Goal: Task Accomplishment & Management: Use online tool/utility

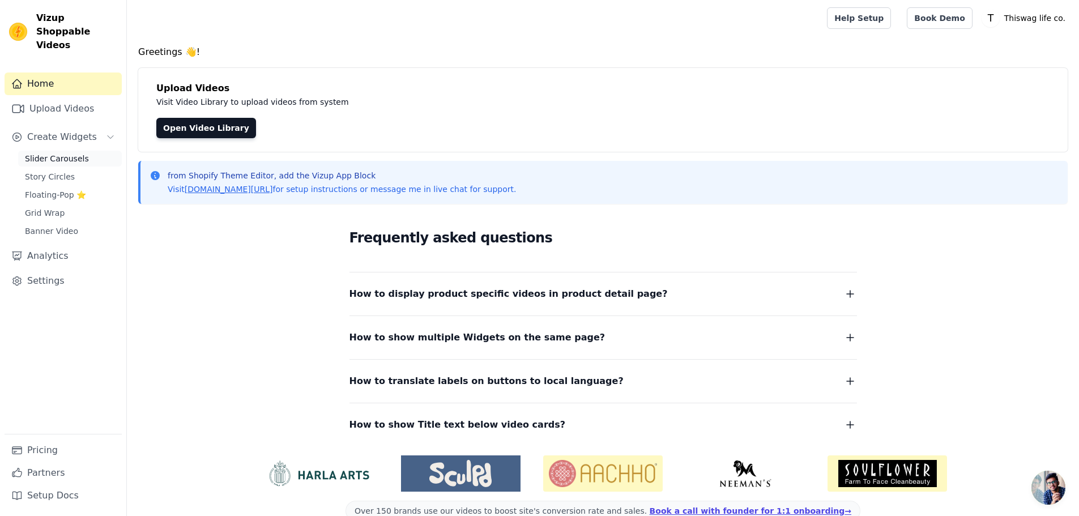
click at [74, 153] on span "Slider Carousels" at bounding box center [57, 158] width 64 height 11
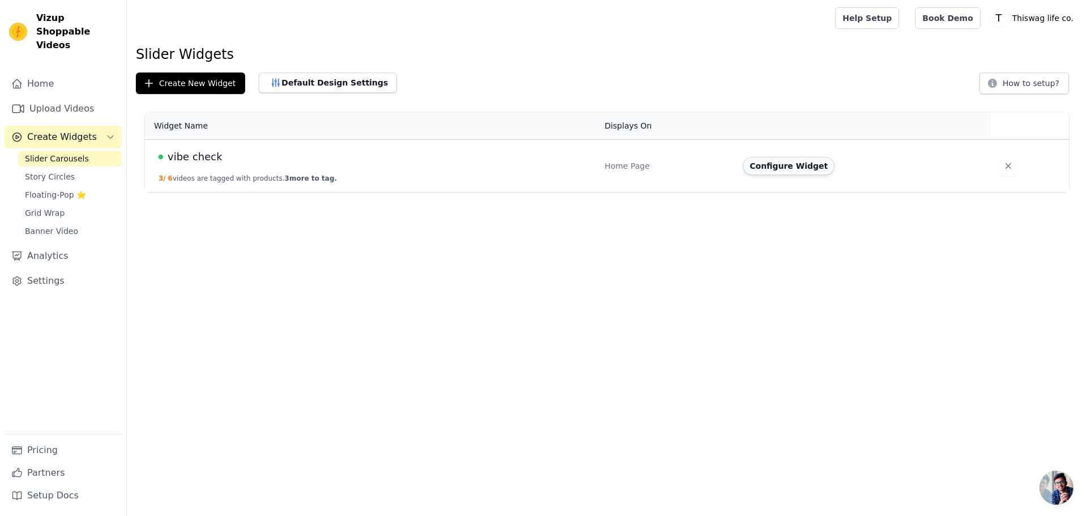
click at [778, 172] on button "Configure Widget" at bounding box center [789, 166] width 92 height 18
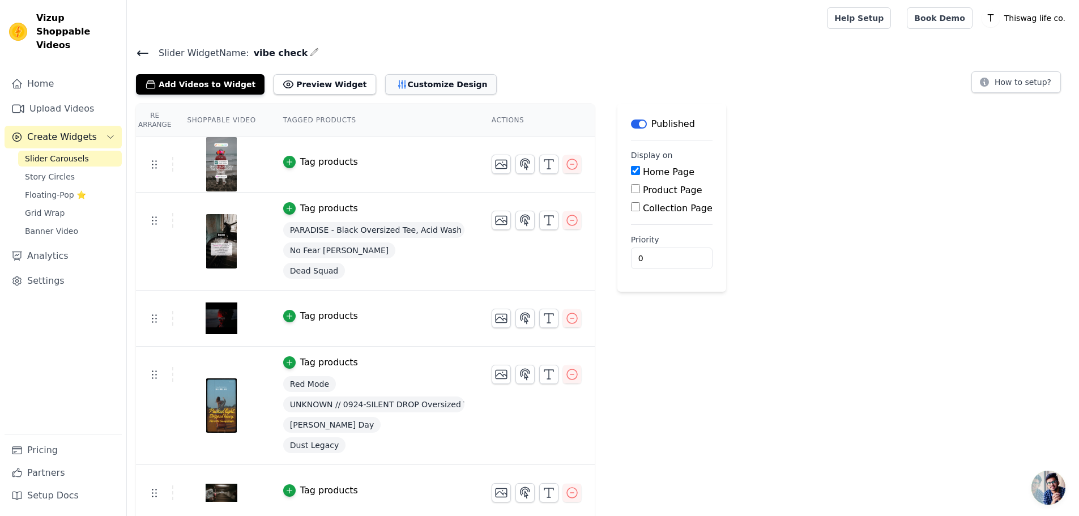
click at [397, 87] on button "Customize Design" at bounding box center [441, 84] width 112 height 20
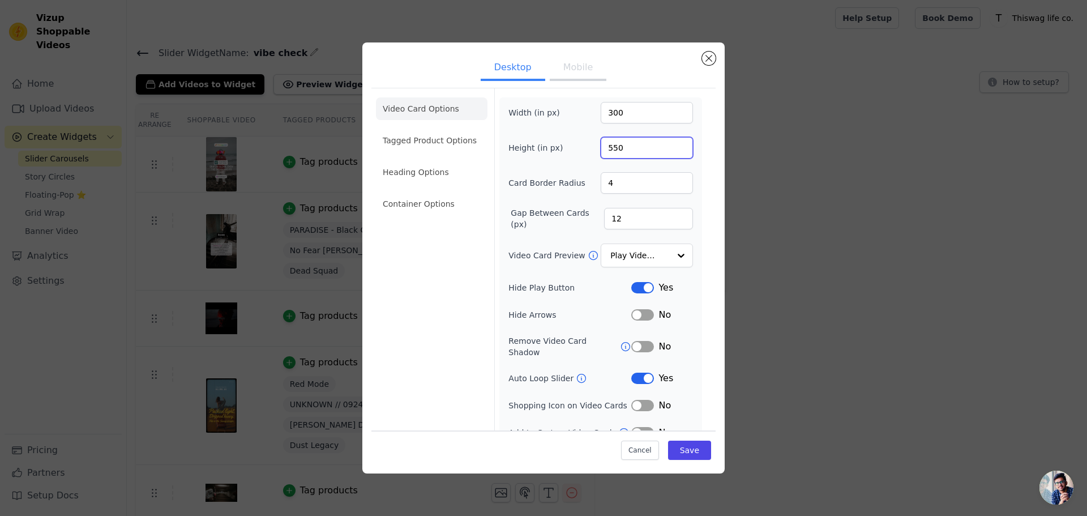
drag, startPoint x: 619, startPoint y: 148, endPoint x: 592, endPoint y: 148, distance: 27.2
click at [592, 148] on div "Height (in px) 550" at bounding box center [600, 148] width 185 height 22
type input "300"
click at [699, 131] on div "Video Card Options Tagged Product Options Heading Options Container Options Wid…" at bounding box center [543, 268] width 344 height 361
click at [687, 452] on button "Save" at bounding box center [689, 450] width 43 height 19
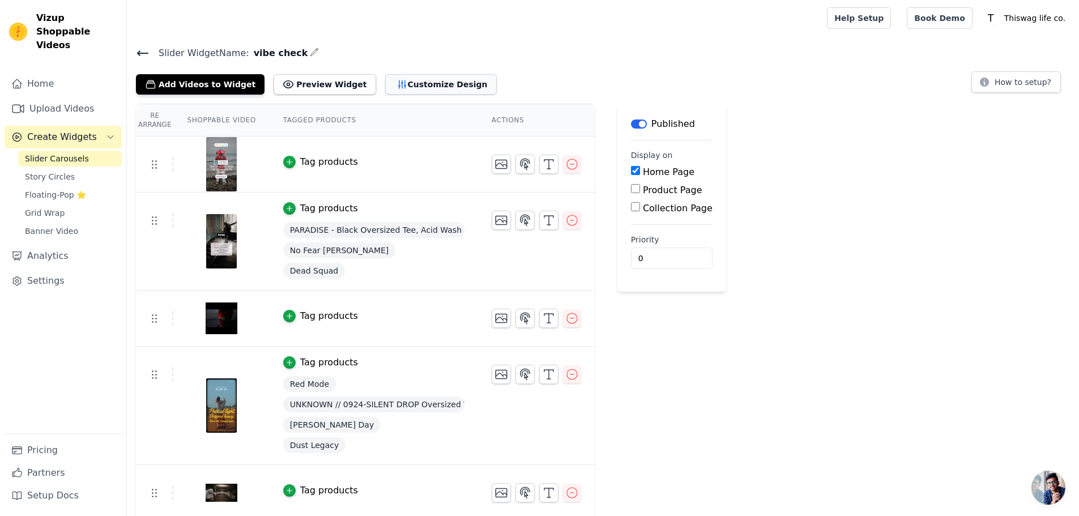
click at [411, 89] on button "Customize Design" at bounding box center [441, 84] width 112 height 20
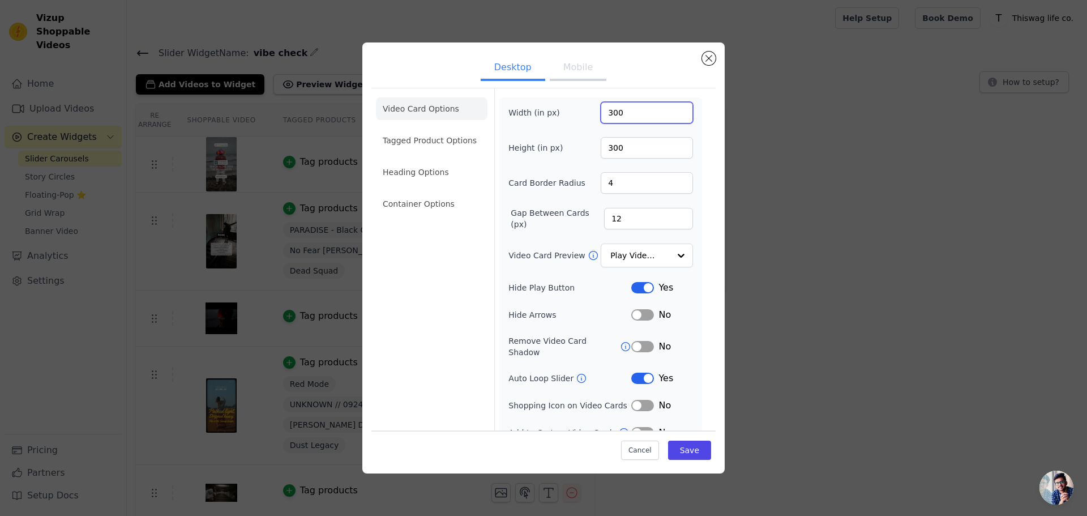
drag, startPoint x: 621, startPoint y: 118, endPoint x: 598, endPoint y: 118, distance: 22.1
click at [601, 118] on input "300" at bounding box center [647, 113] width 92 height 22
type input "350"
click at [624, 152] on input "300" at bounding box center [647, 148] width 92 height 22
drag, startPoint x: 618, startPoint y: 147, endPoint x: 597, endPoint y: 145, distance: 21.0
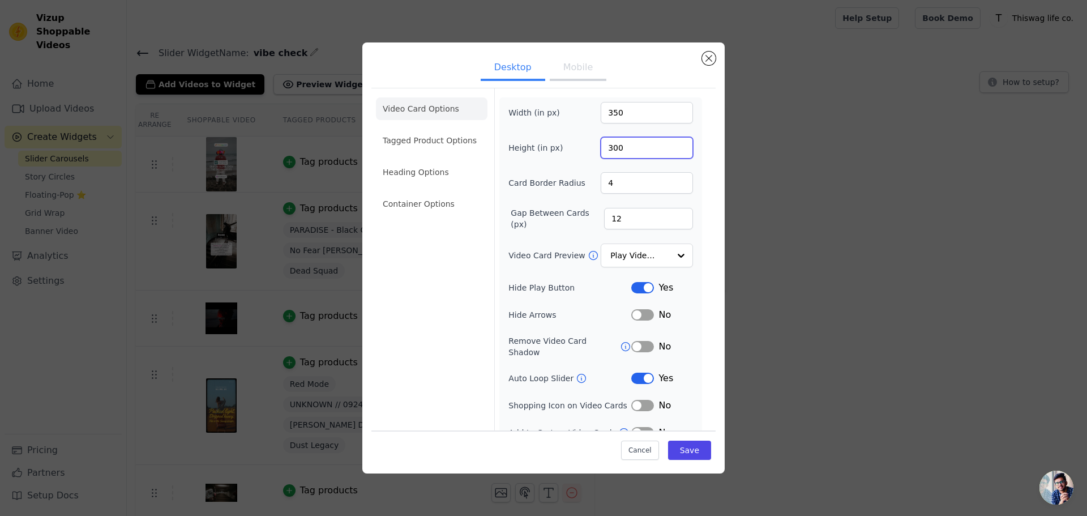
click at [601, 145] on input "300" at bounding box center [647, 148] width 92 height 22
type input "450"
click at [685, 454] on button "Save" at bounding box center [689, 450] width 43 height 19
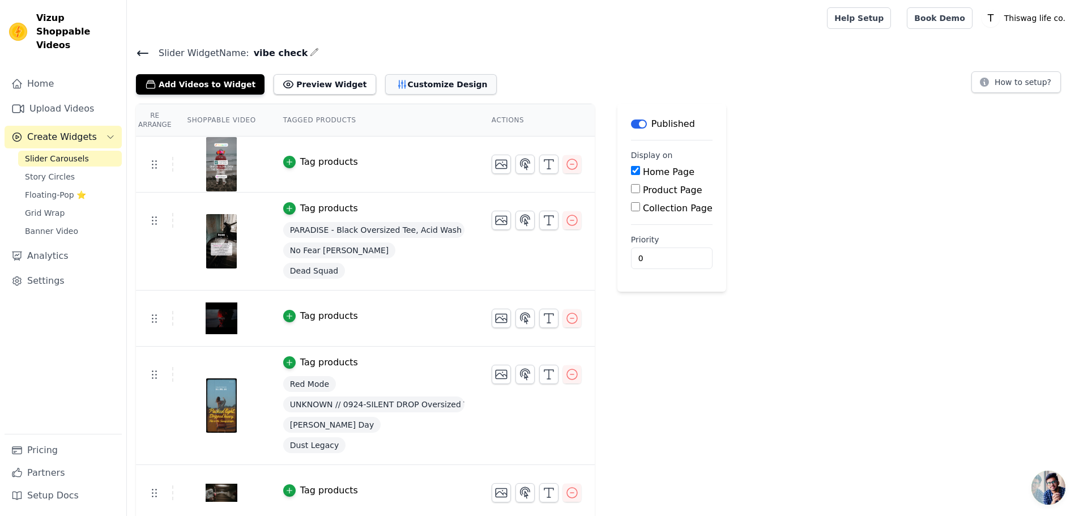
click at [425, 88] on button "Customize Design" at bounding box center [441, 84] width 112 height 20
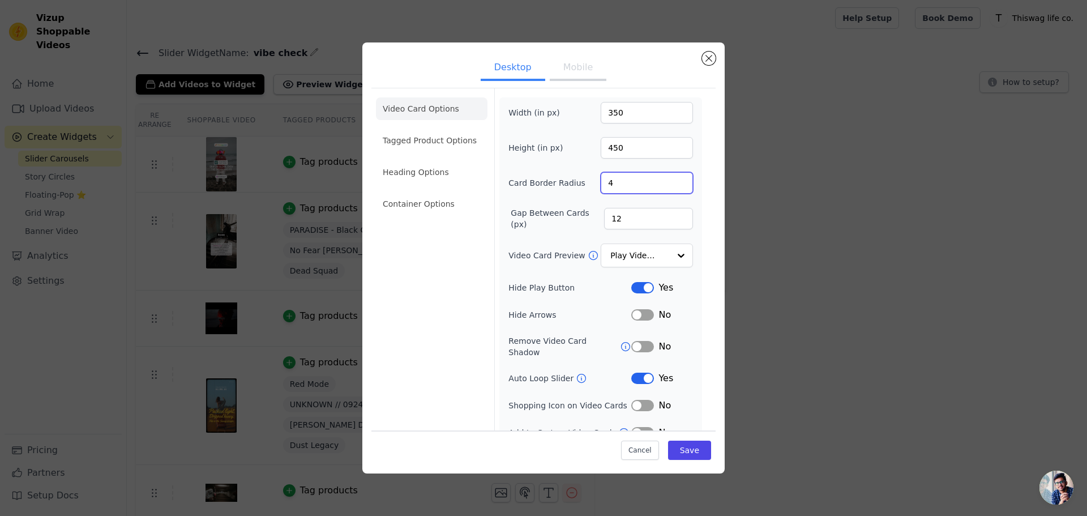
drag, startPoint x: 620, startPoint y: 184, endPoint x: 588, endPoint y: 184, distance: 32.3
click at [588, 184] on div "Card Border Radius 4" at bounding box center [600, 183] width 185 height 22
type input "6"
click at [586, 166] on div "Width (in px) 350 Height (in px) 450 Card Border Radius 6 Gap Between Cards (px…" at bounding box center [600, 270] width 185 height 337
drag, startPoint x: 618, startPoint y: 220, endPoint x: 590, endPoint y: 220, distance: 28.3
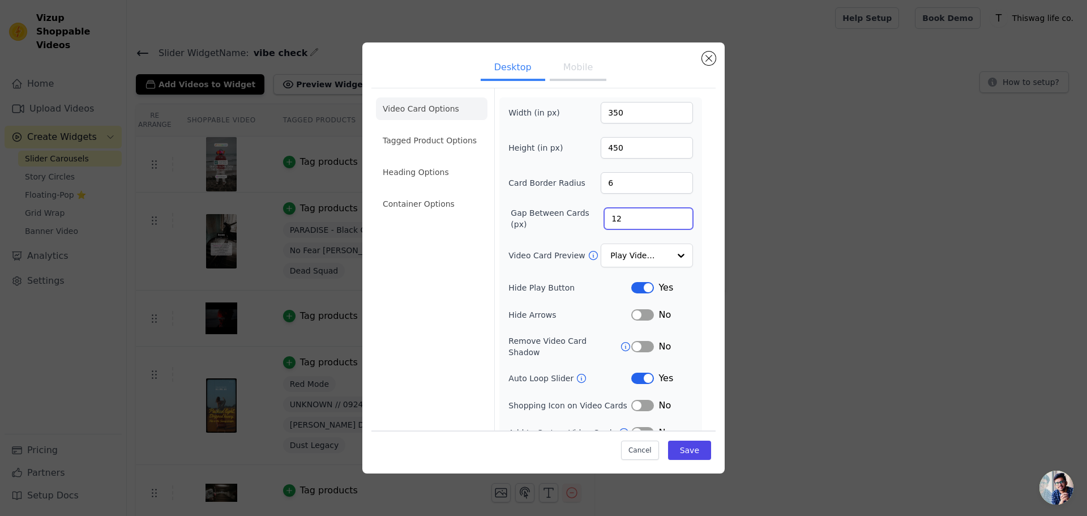
click at [590, 220] on div "Gap Between Cards (px) 12" at bounding box center [600, 218] width 185 height 23
type input "16"
click at [584, 233] on div "Width (in px) 350 Height (in px) 450 Card Border Radius 6 Gap Between Cards (px…" at bounding box center [600, 270] width 185 height 337
click at [684, 456] on button "Save" at bounding box center [689, 450] width 43 height 19
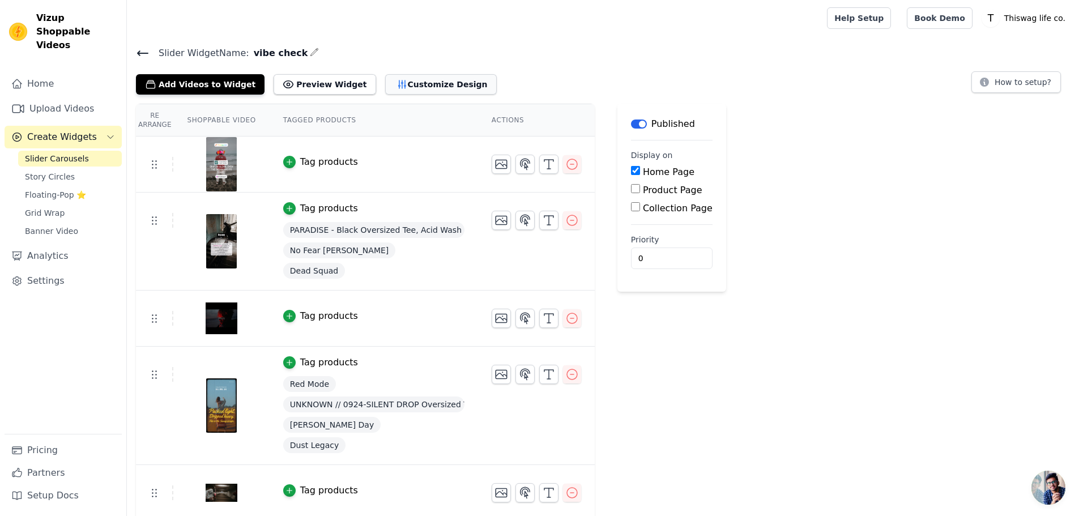
click at [420, 81] on button "Customize Design" at bounding box center [441, 84] width 112 height 20
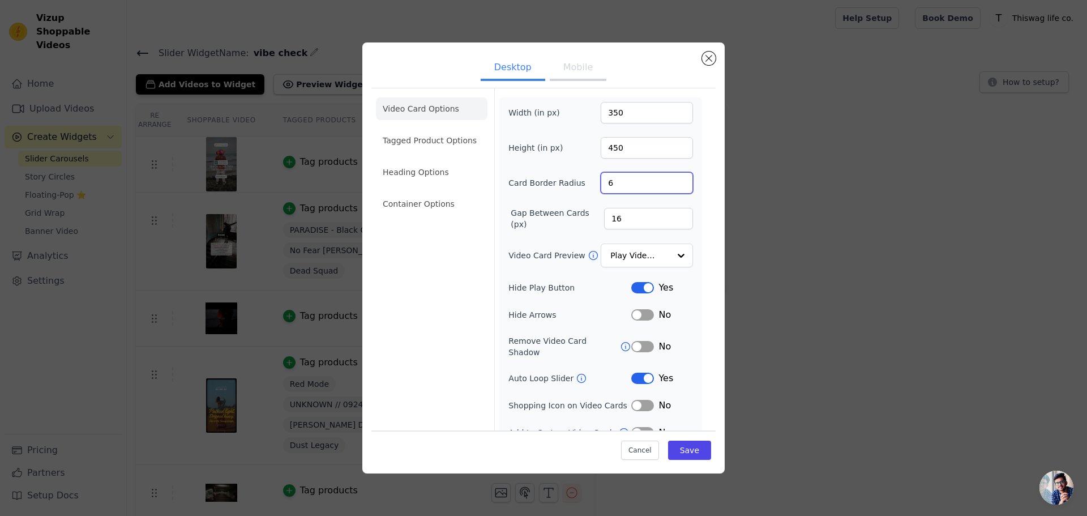
drag, startPoint x: 614, startPoint y: 188, endPoint x: 582, endPoint y: 181, distance: 33.0
click at [582, 181] on div "Card Border Radius 6" at bounding box center [600, 183] width 185 height 22
type input "20"
click at [692, 449] on button "Save" at bounding box center [689, 450] width 43 height 19
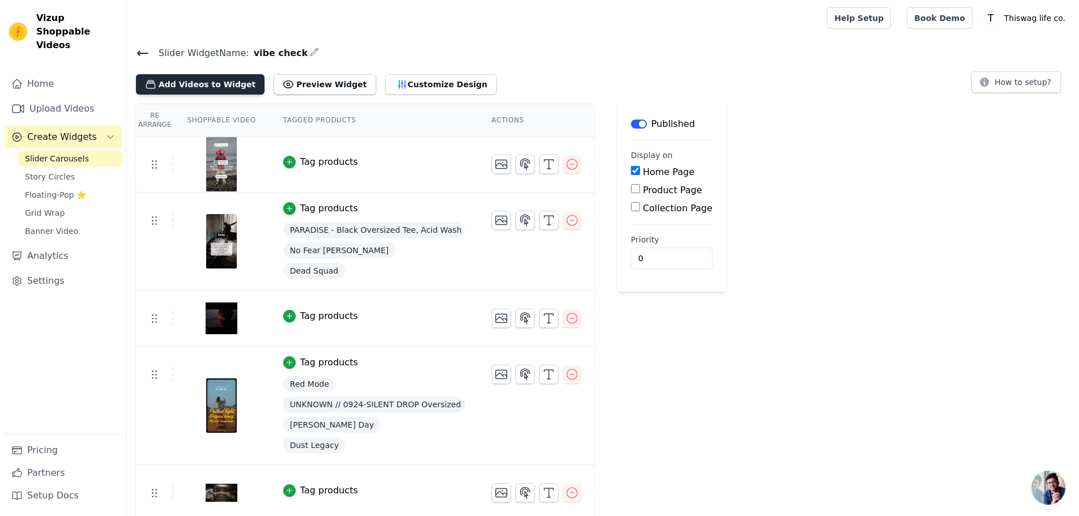
click at [219, 91] on button "Add Videos to Widget" at bounding box center [200, 84] width 129 height 20
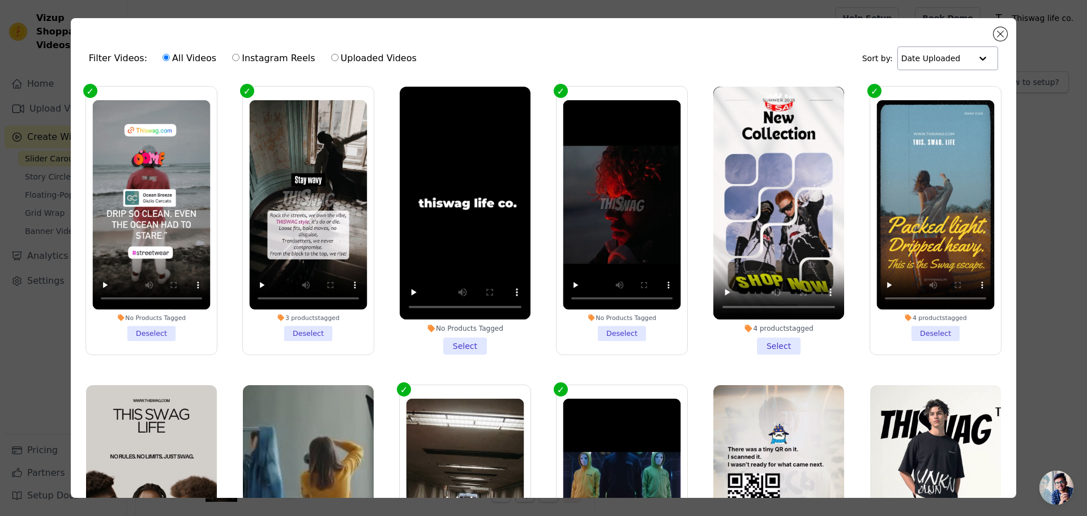
click at [946, 53] on input "text" at bounding box center [936, 58] width 70 height 23
click at [952, 96] on div "Date Created" at bounding box center [944, 94] width 96 height 14
click at [781, 60] on div "Filter Videos: All Videos Instagram Reels Uploaded Videos Sort by: Option Date …" at bounding box center [543, 58] width 927 height 44
click at [246, 59] on label "Instagram Reels" at bounding box center [274, 58] width 84 height 15
click at [240, 59] on input "Instagram Reels" at bounding box center [235, 57] width 7 height 7
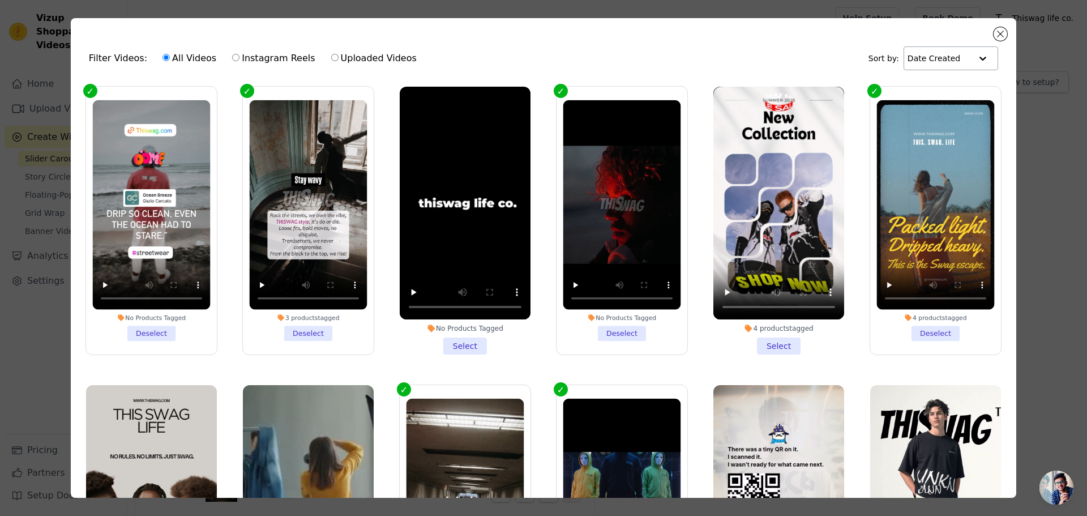
radio input "true"
click at [331, 57] on input "Uploaded Videos" at bounding box center [334, 57] width 7 height 7
radio input "true"
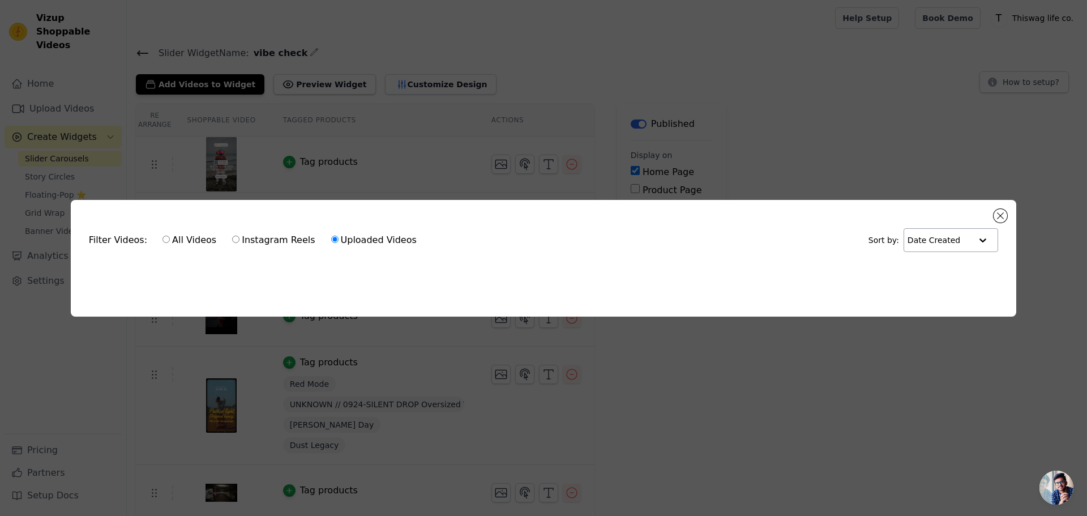
click at [164, 238] on label "All Videos" at bounding box center [189, 240] width 55 height 15
click at [164, 238] on input "All Videos" at bounding box center [166, 239] width 7 height 7
radio input "true"
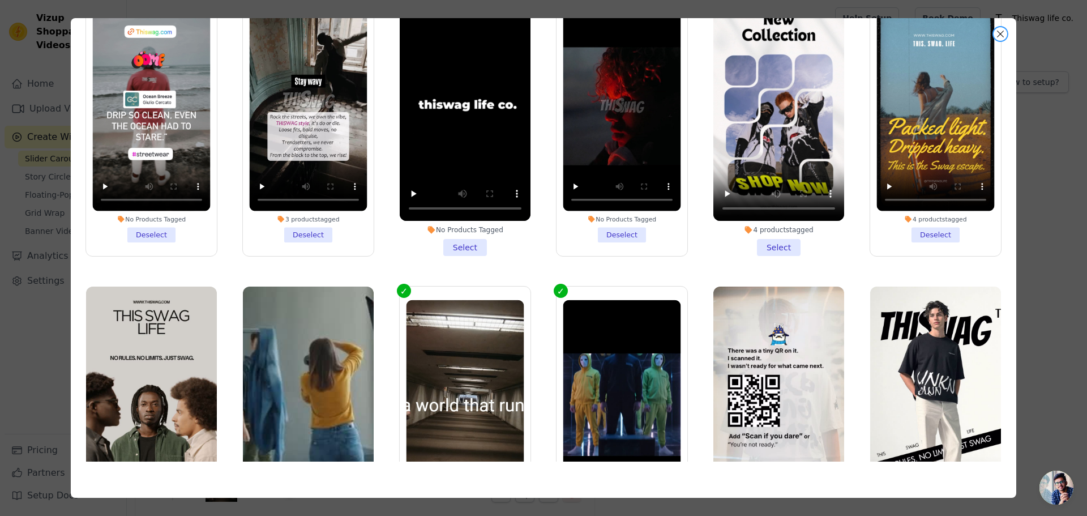
drag, startPoint x: 997, startPoint y: 32, endPoint x: 454, endPoint y: 274, distance: 594.1
click at [997, 33] on button "Close modal" at bounding box center [1001, 34] width 14 height 14
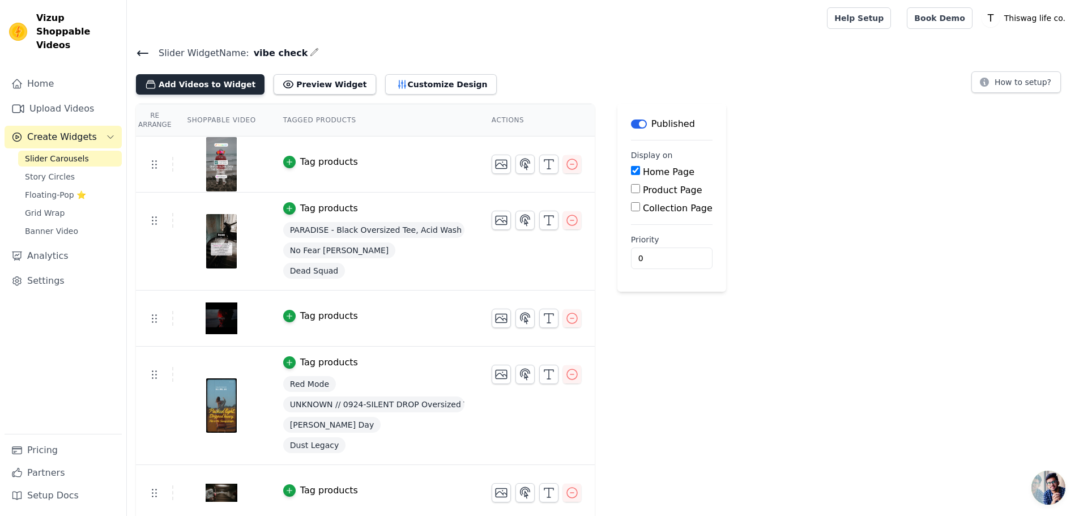
click at [195, 84] on button "Add Videos to Widget" at bounding box center [200, 84] width 129 height 20
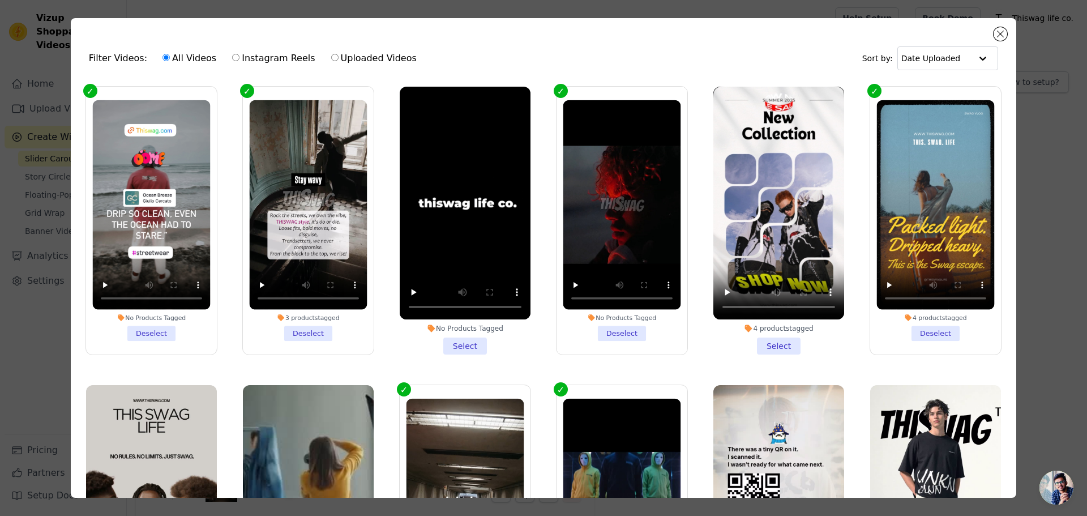
click at [92, 88] on label "No Products Tagged Deselect" at bounding box center [151, 220] width 132 height 269
click at [0, 0] on input "No Products Tagged Deselect" at bounding box center [0, 0] width 0 height 0
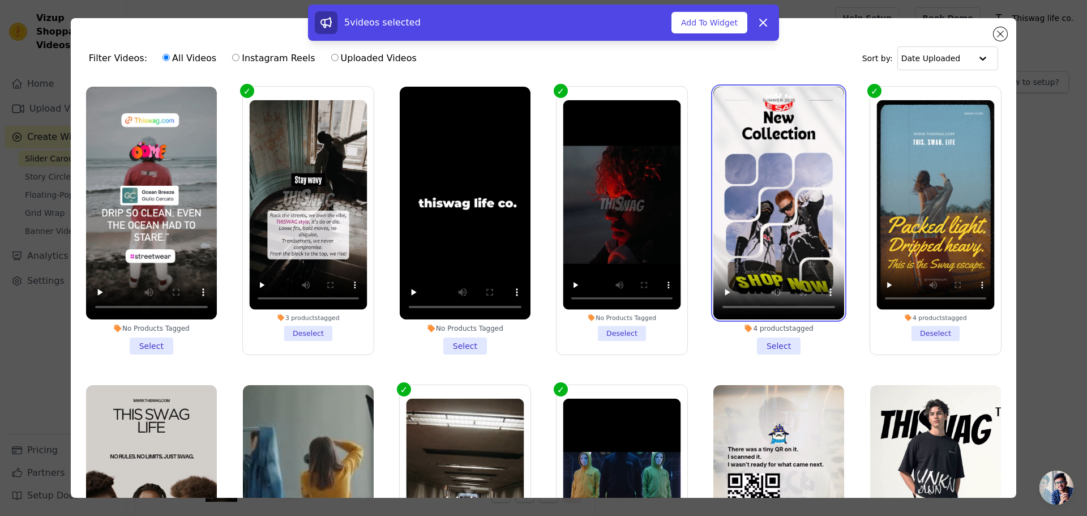
click at [756, 95] on video at bounding box center [778, 203] width 131 height 233
click at [767, 339] on li "4 products tagged Select" at bounding box center [778, 221] width 131 height 268
click at [0, 0] on input "4 products tagged Select" at bounding box center [0, 0] width 0 height 0
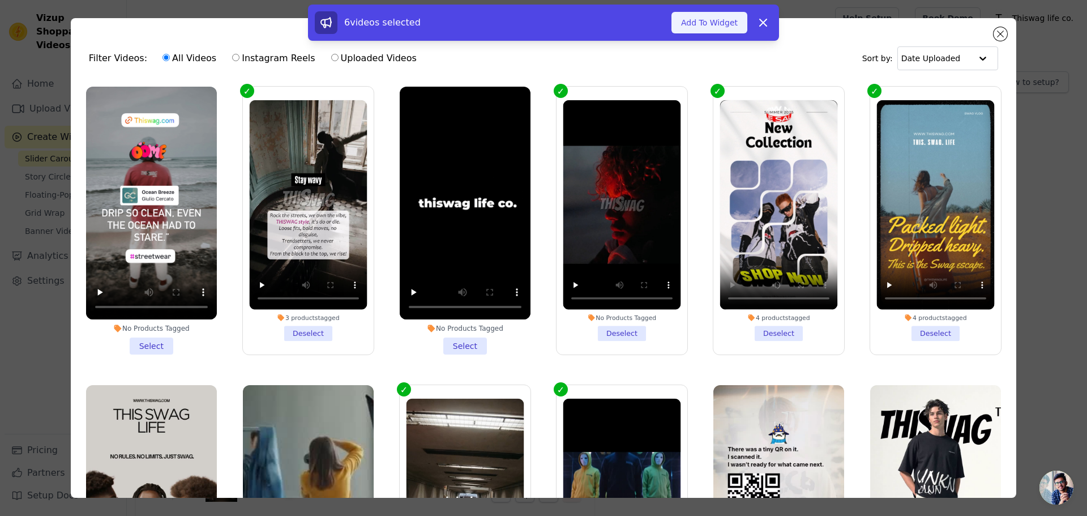
click at [739, 19] on button "Add To Widget" at bounding box center [710, 23] width 76 height 22
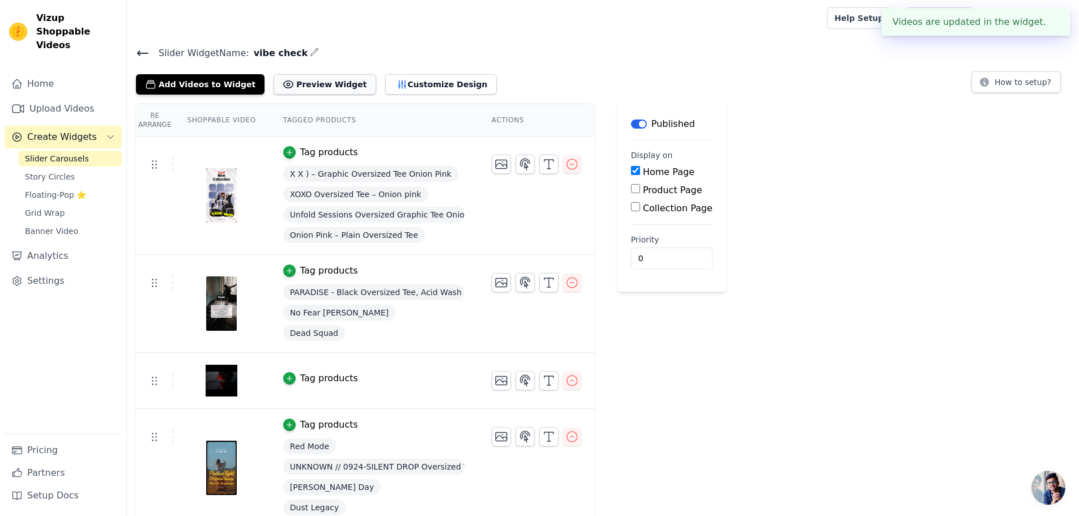
click at [308, 80] on button "Preview Widget" at bounding box center [324, 84] width 102 height 20
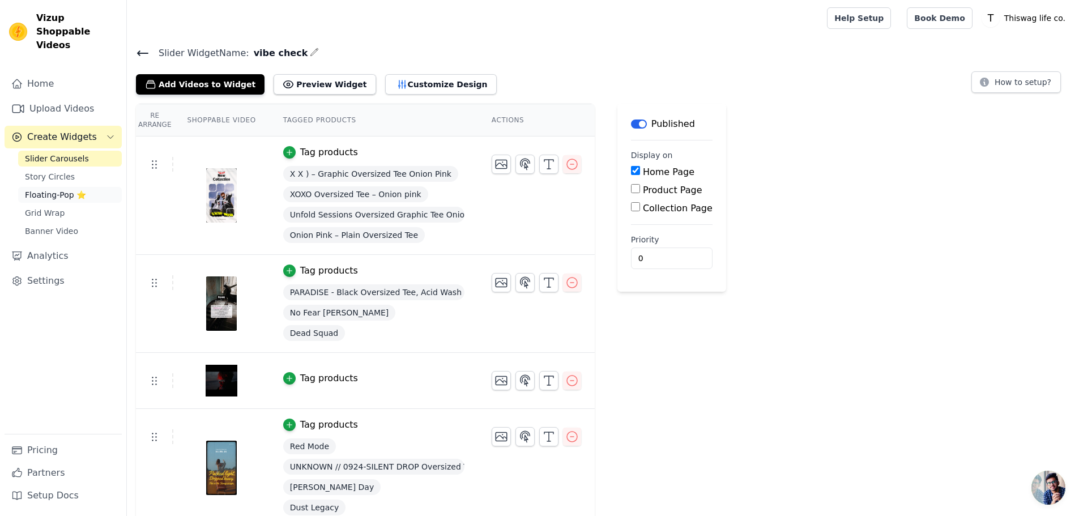
click at [50, 189] on span "Floating-Pop ⭐" at bounding box center [55, 194] width 61 height 11
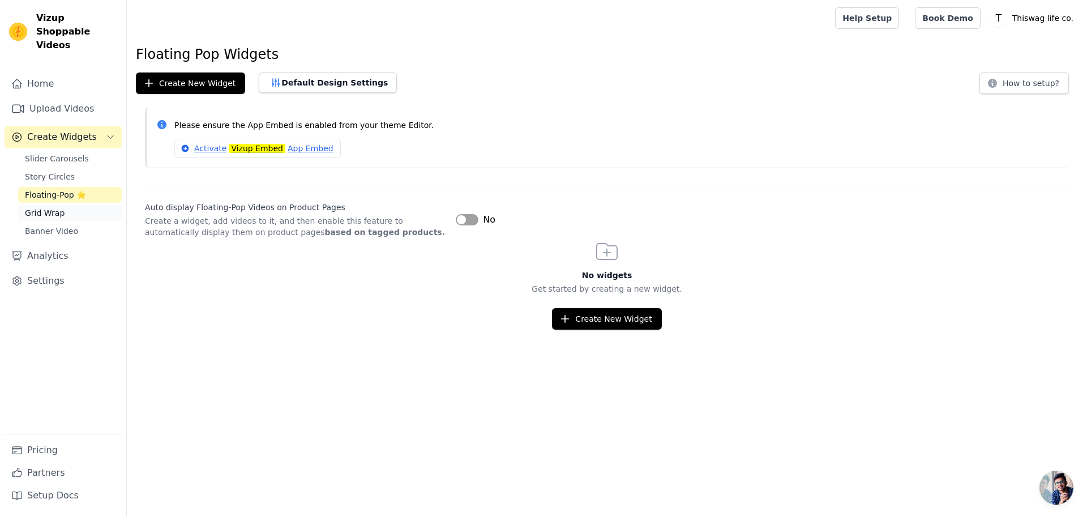
click at [51, 207] on span "Grid Wrap" at bounding box center [45, 212] width 40 height 11
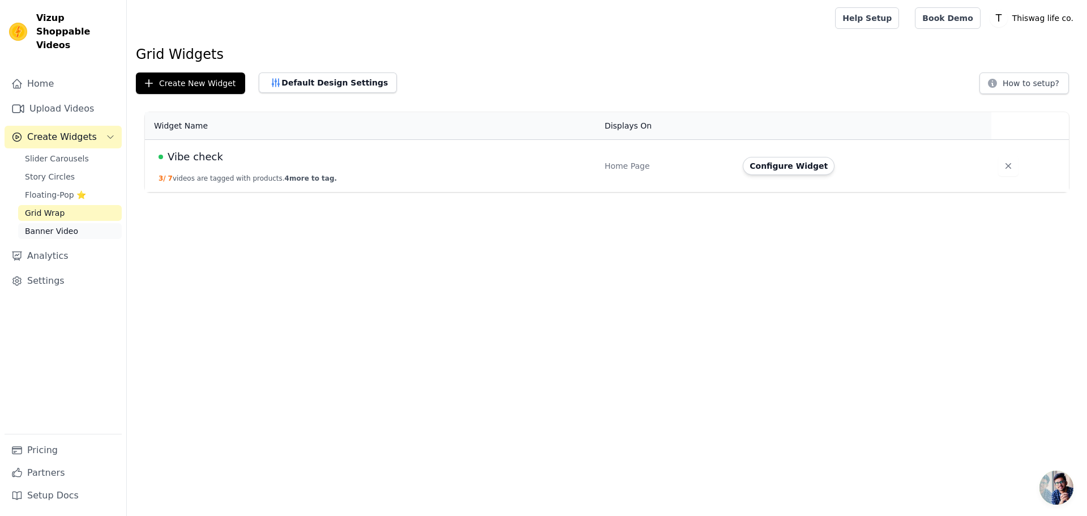
click at [54, 225] on span "Banner Video" at bounding box center [51, 230] width 53 height 11
